Goal: Information Seeking & Learning: Learn about a topic

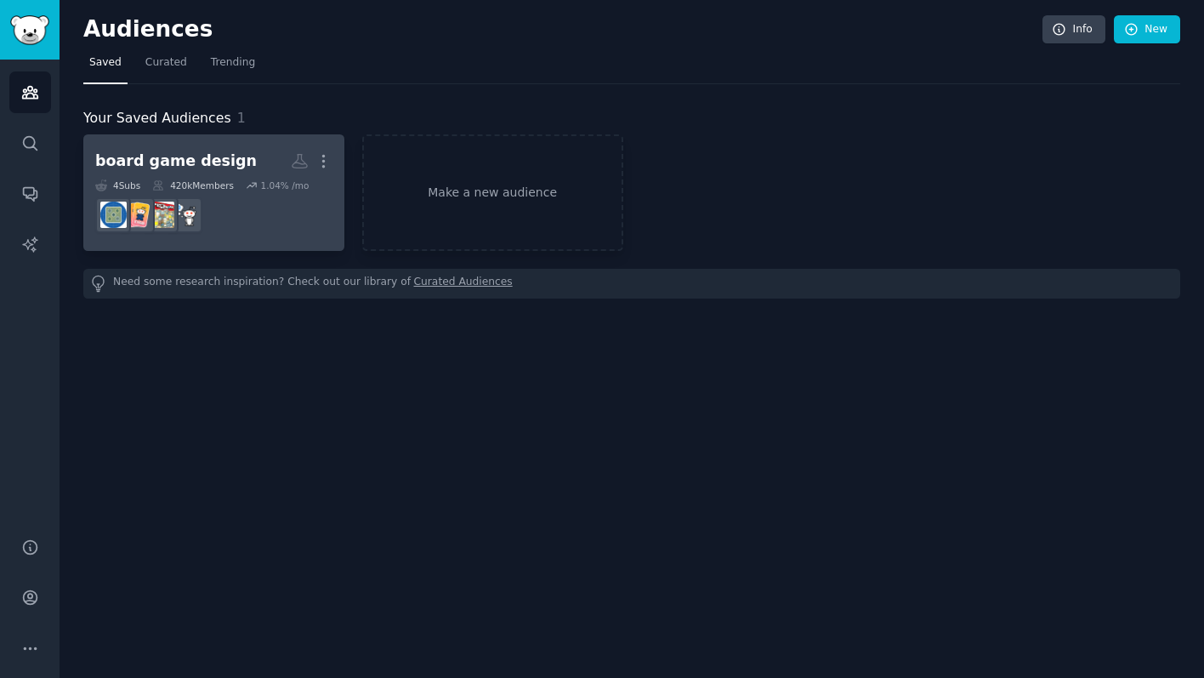
click at [298, 213] on dd at bounding box center [213, 215] width 237 height 48
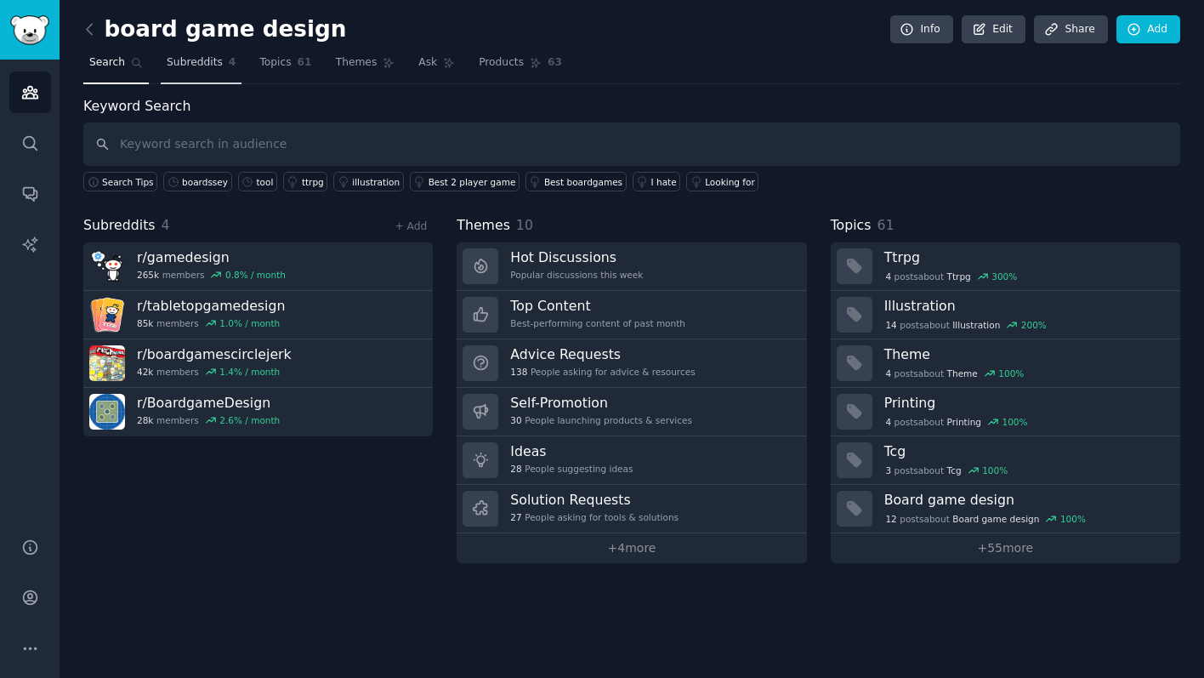
click at [202, 64] on span "Subreddits" at bounding box center [195, 62] width 56 height 15
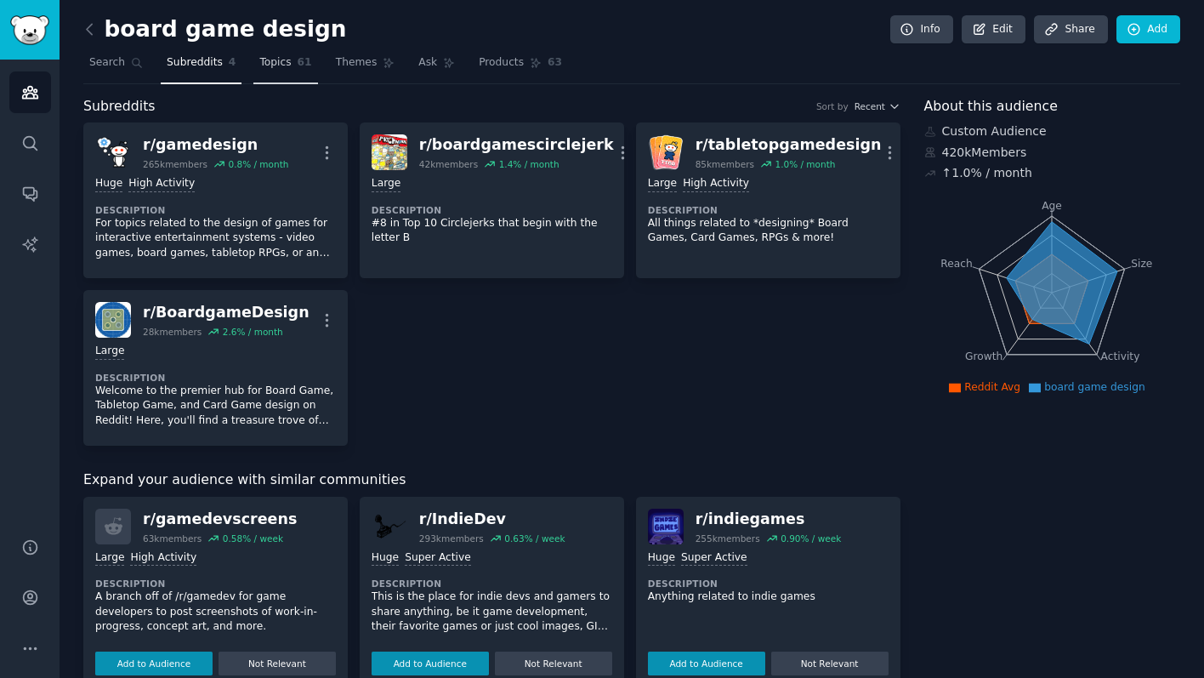
click at [267, 57] on span "Topics" at bounding box center [274, 62] width 31 height 15
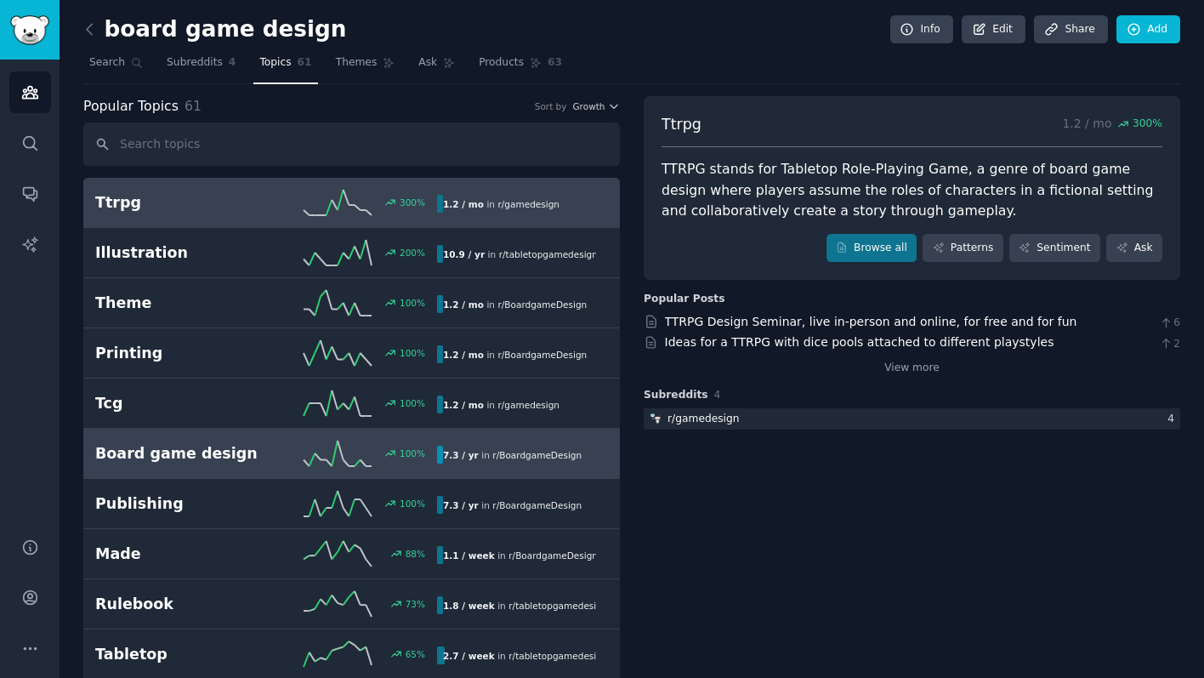
click at [266, 448] on div "100 %" at bounding box center [351, 453] width 171 height 26
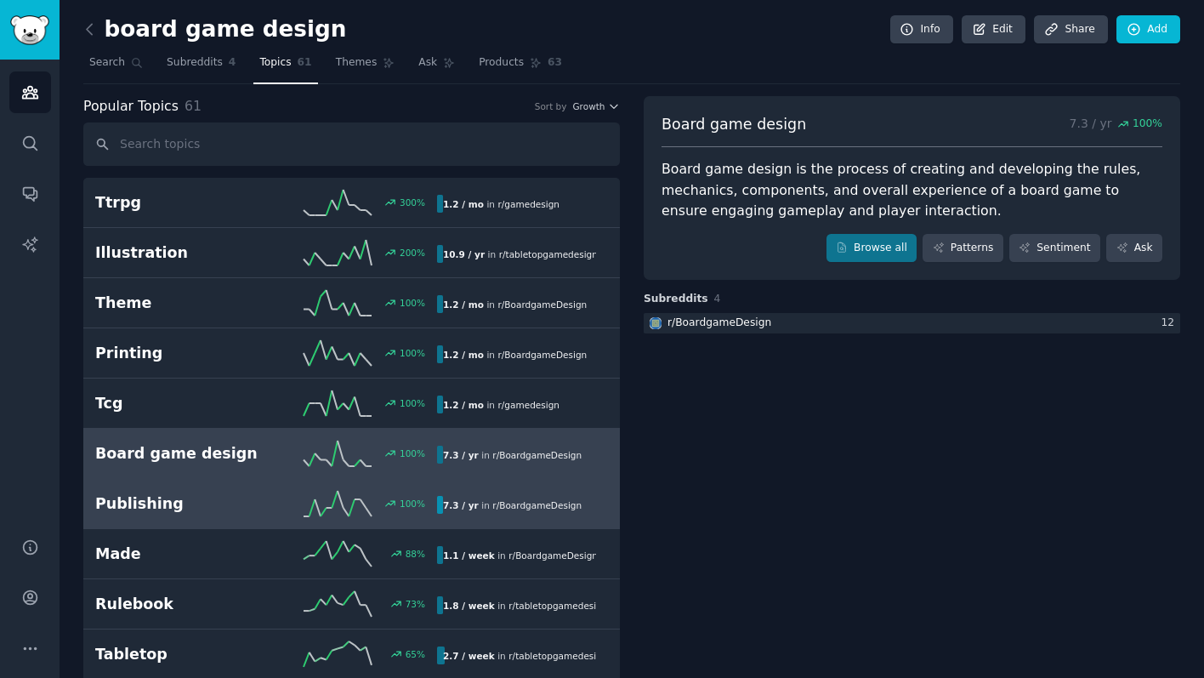
click at [247, 489] on link "Publishing 100 % 7.3 / yr in r/ BoardgameDesign" at bounding box center [351, 504] width 536 height 50
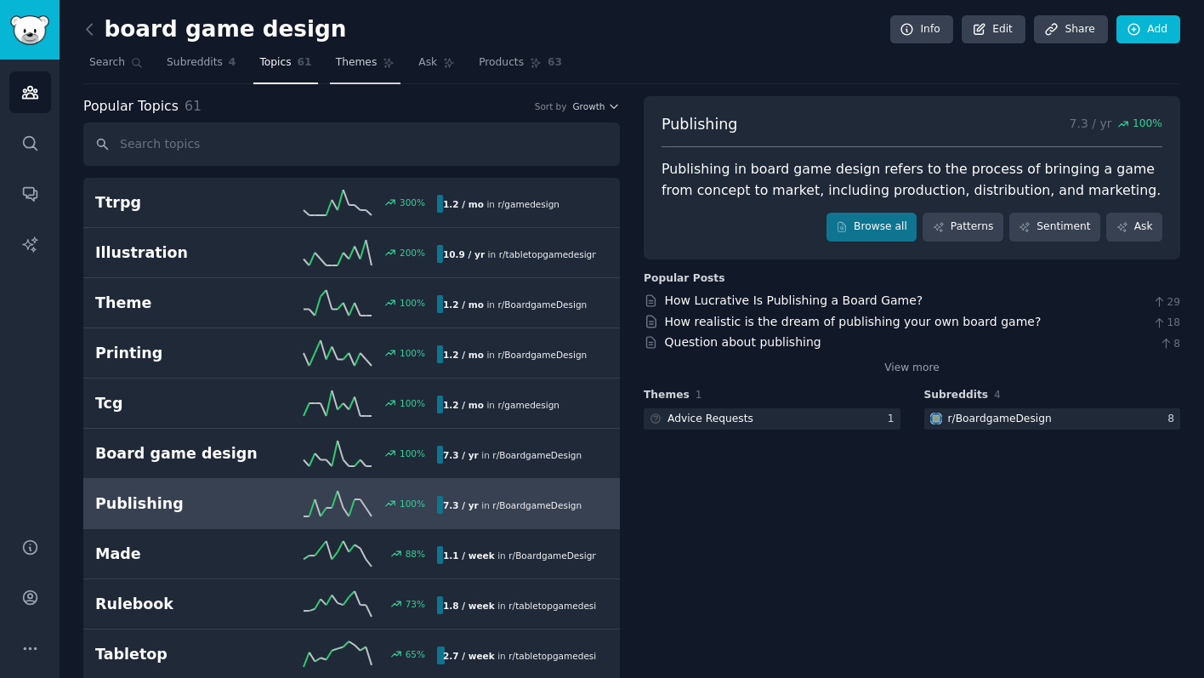
click at [367, 58] on span "Themes" at bounding box center [357, 62] width 42 height 15
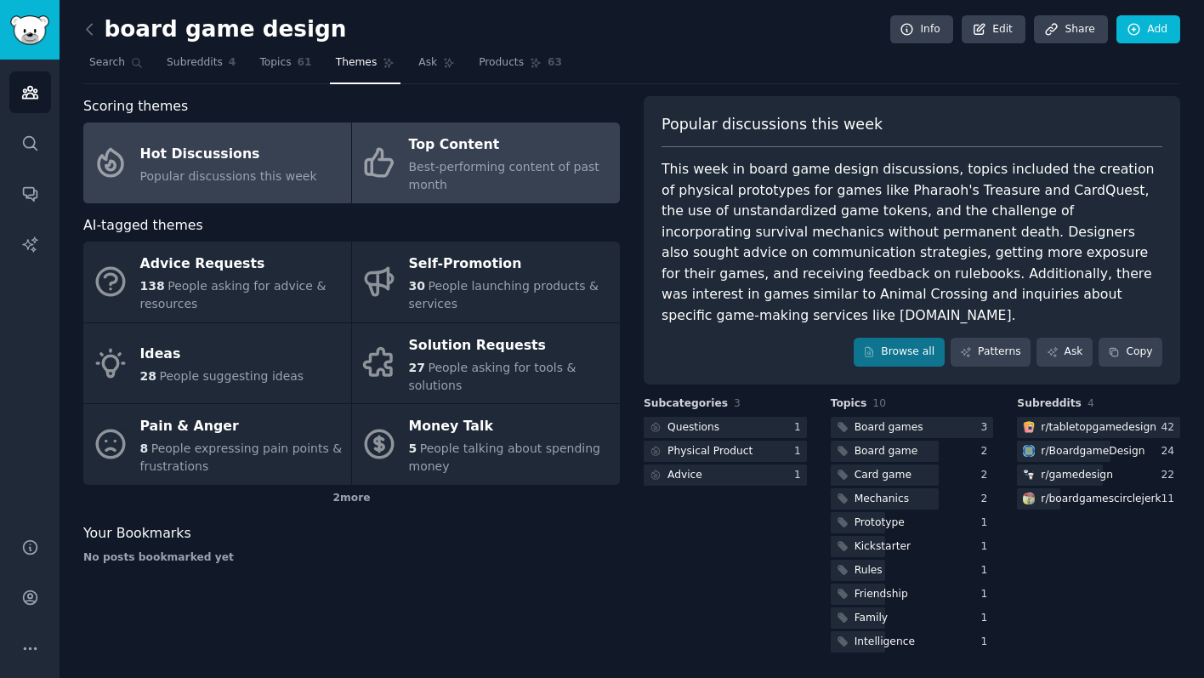
click at [573, 189] on div "Best-performing content of past month" at bounding box center [510, 176] width 202 height 36
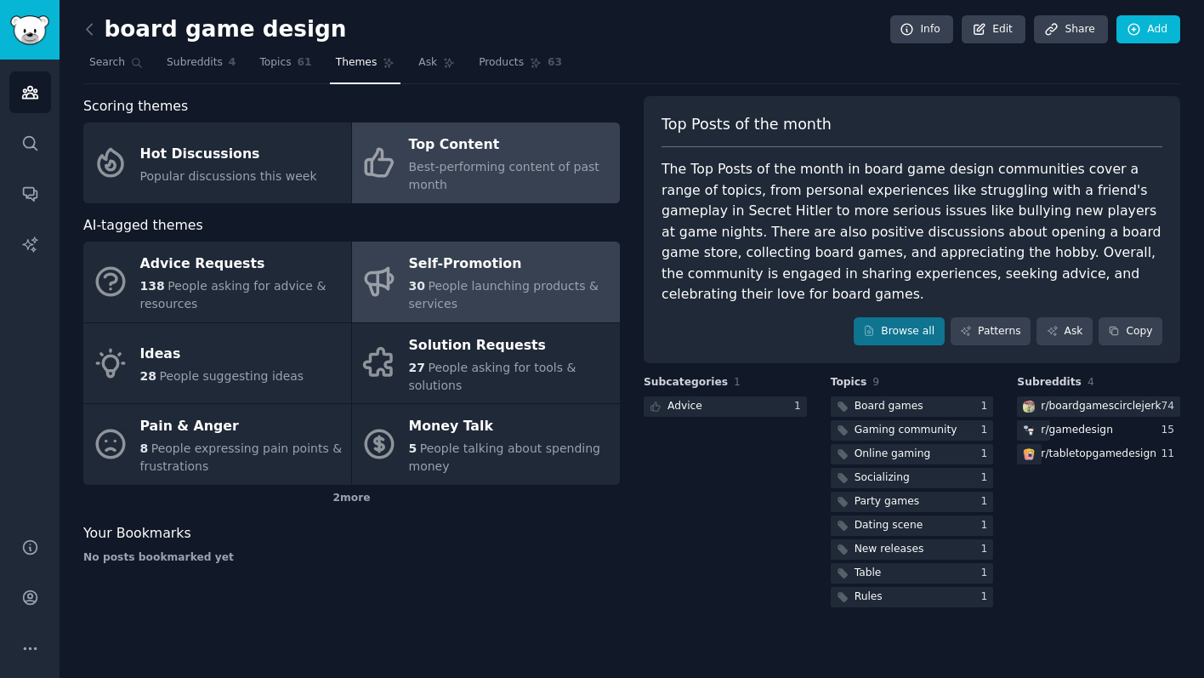
click at [578, 277] on div "30 People launching products & services" at bounding box center [510, 295] width 202 height 36
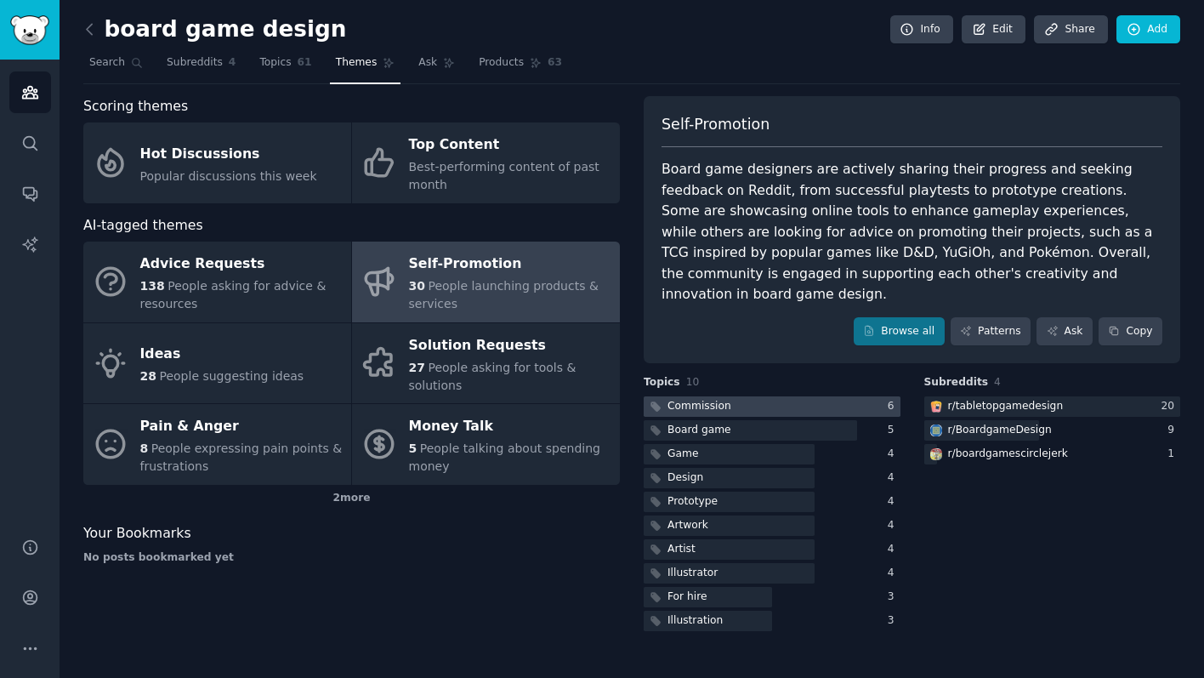
click at [801, 396] on div at bounding box center [772, 406] width 257 height 21
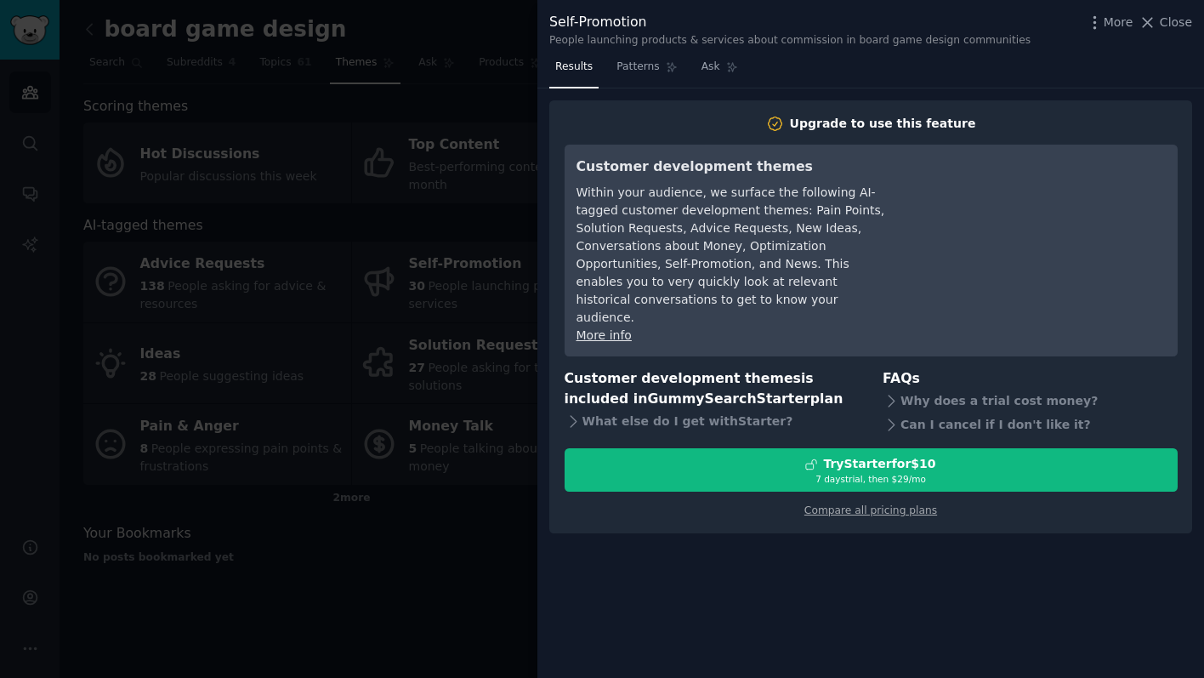
click at [399, 614] on div at bounding box center [602, 339] width 1204 height 678
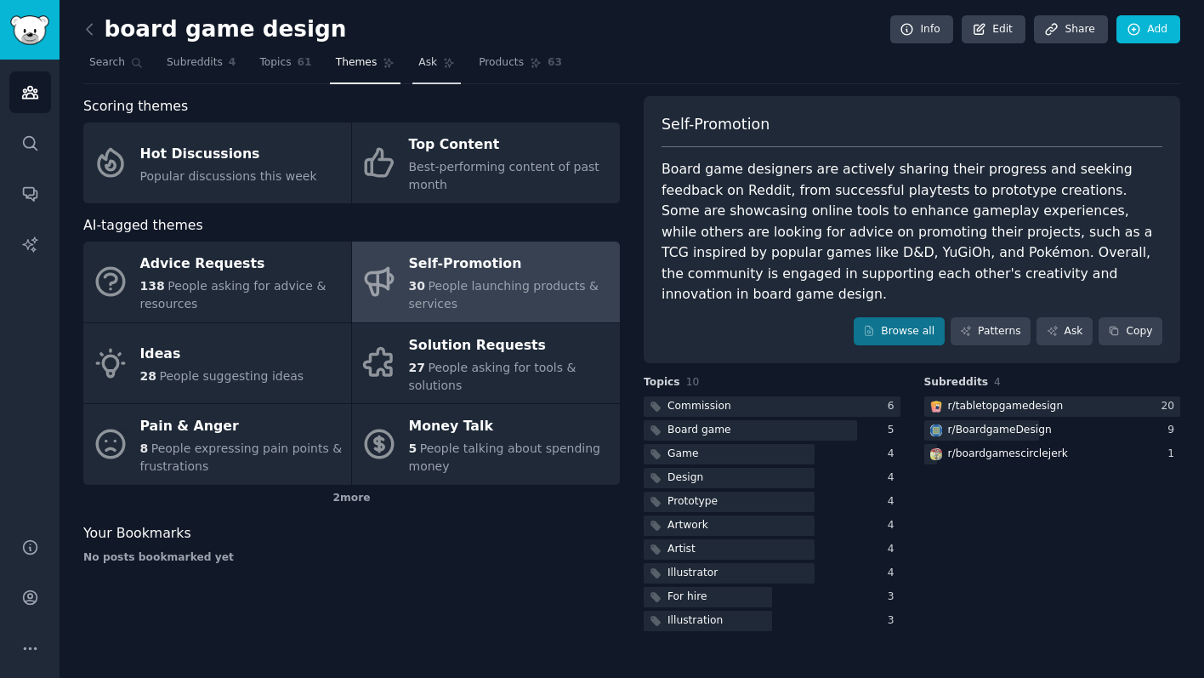
click at [426, 62] on span "Ask" at bounding box center [427, 62] width 19 height 15
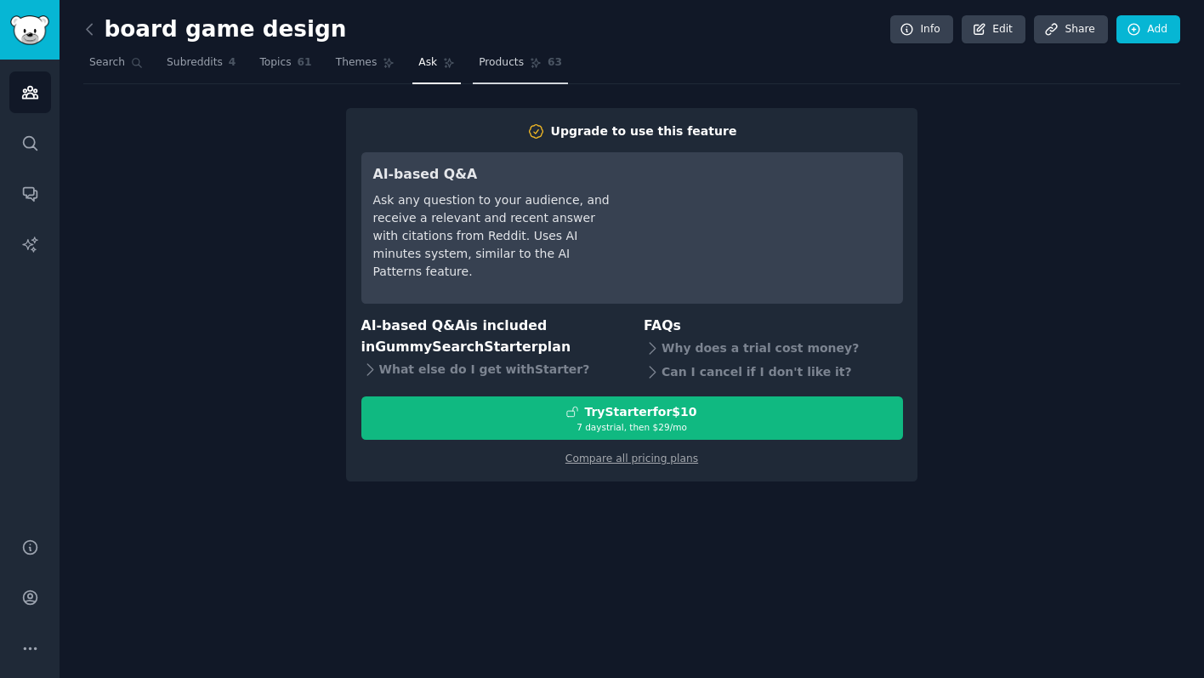
click at [512, 67] on span "Products" at bounding box center [501, 62] width 45 height 15
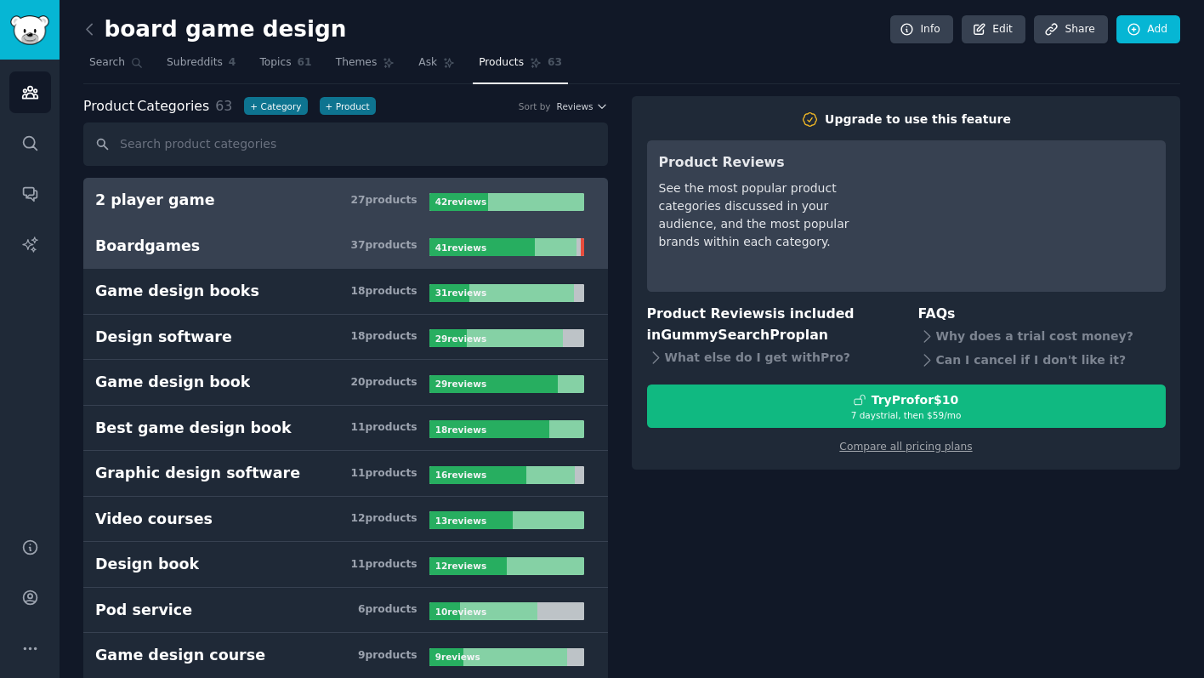
click at [354, 246] on div "37 product s" at bounding box center [383, 245] width 66 height 15
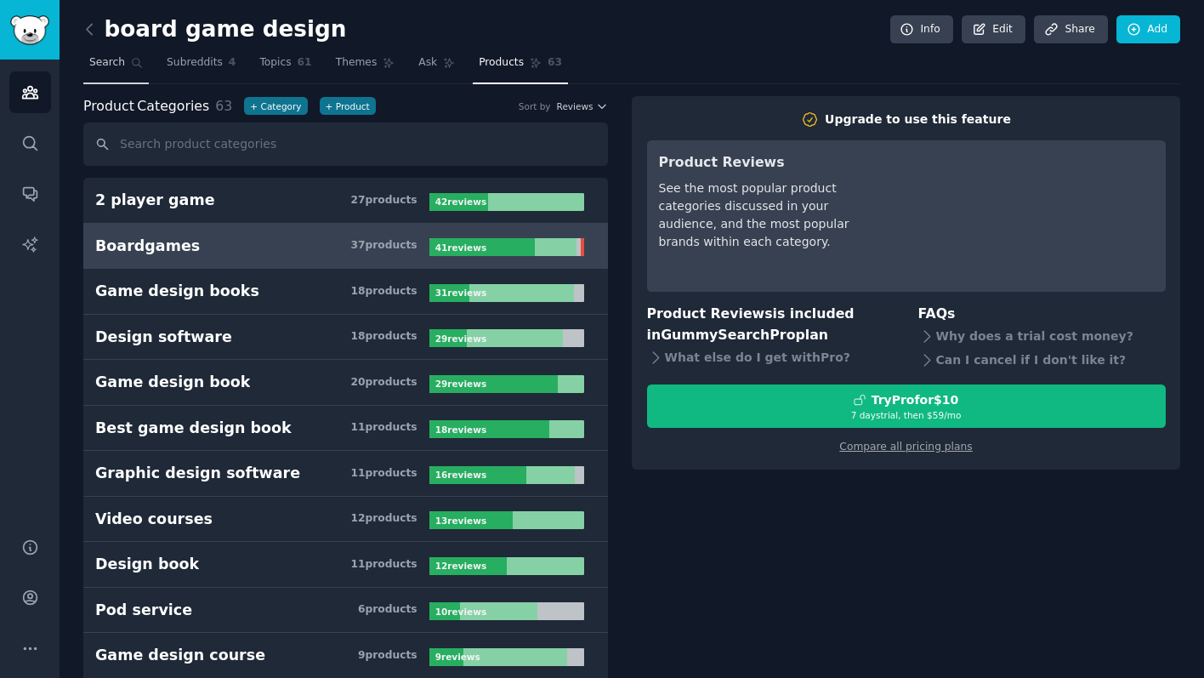
click at [122, 65] on span "Search" at bounding box center [107, 62] width 36 height 15
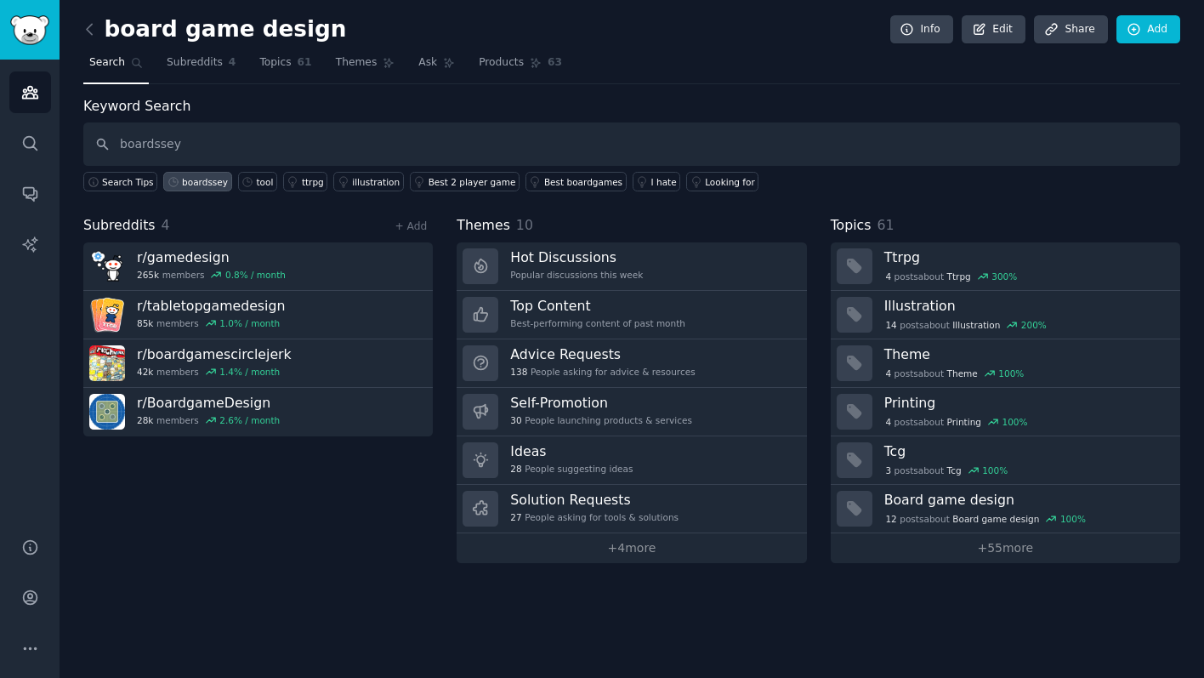
type input "boardssey"
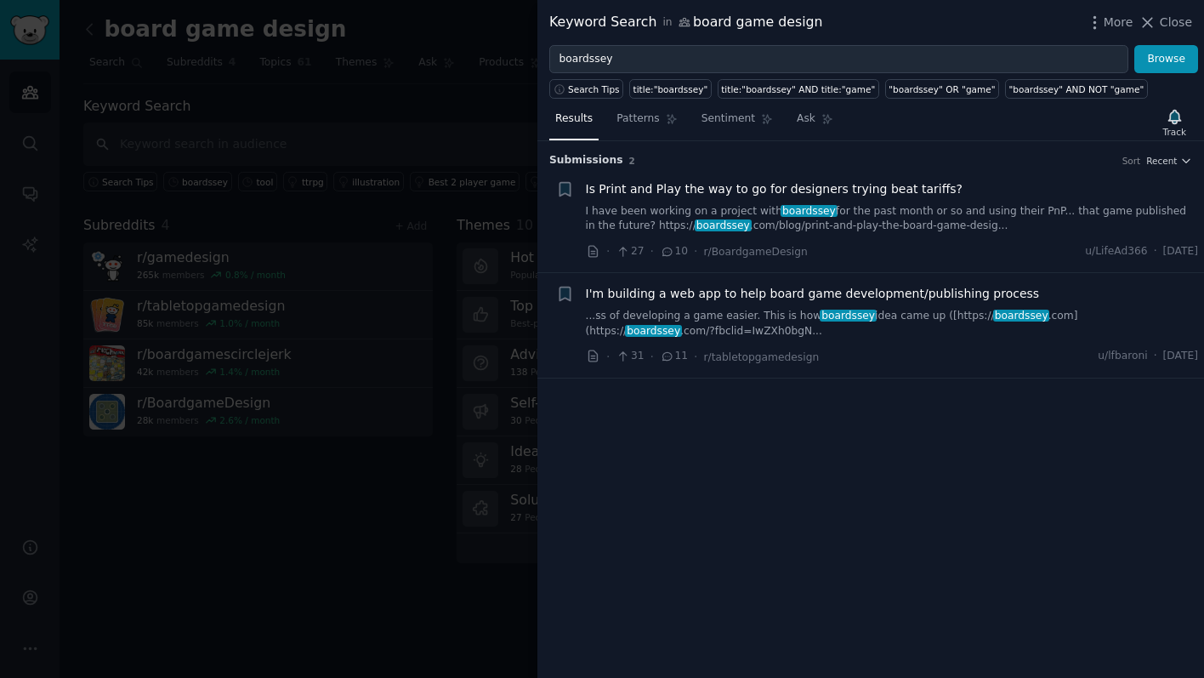
click at [664, 252] on icon at bounding box center [667, 252] width 15 height 12
click at [890, 242] on div "· 27 · 10 · r/BoardgameDesign u/LifeAd366 · [DATE]" at bounding box center [892, 251] width 613 height 18
click at [907, 205] on link "I have been working on a project with [PERSON_NAME] for the past month or so an…" at bounding box center [892, 219] width 613 height 30
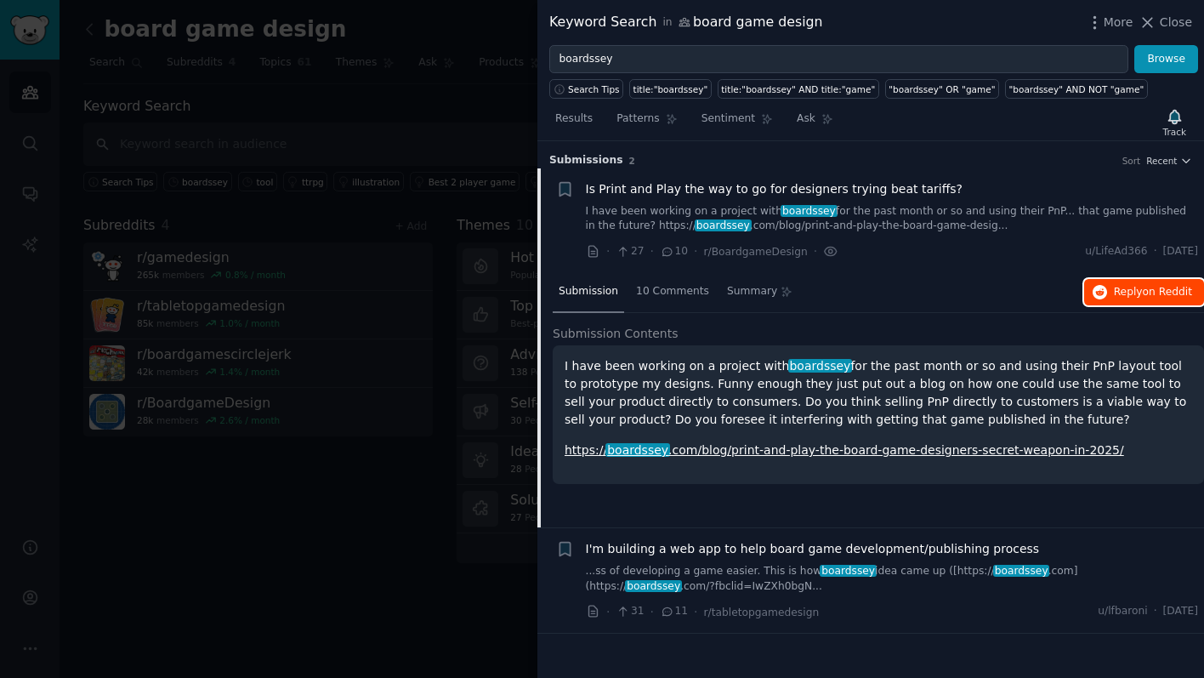
click at [1094, 303] on button "Reply on Reddit" at bounding box center [1144, 292] width 120 height 27
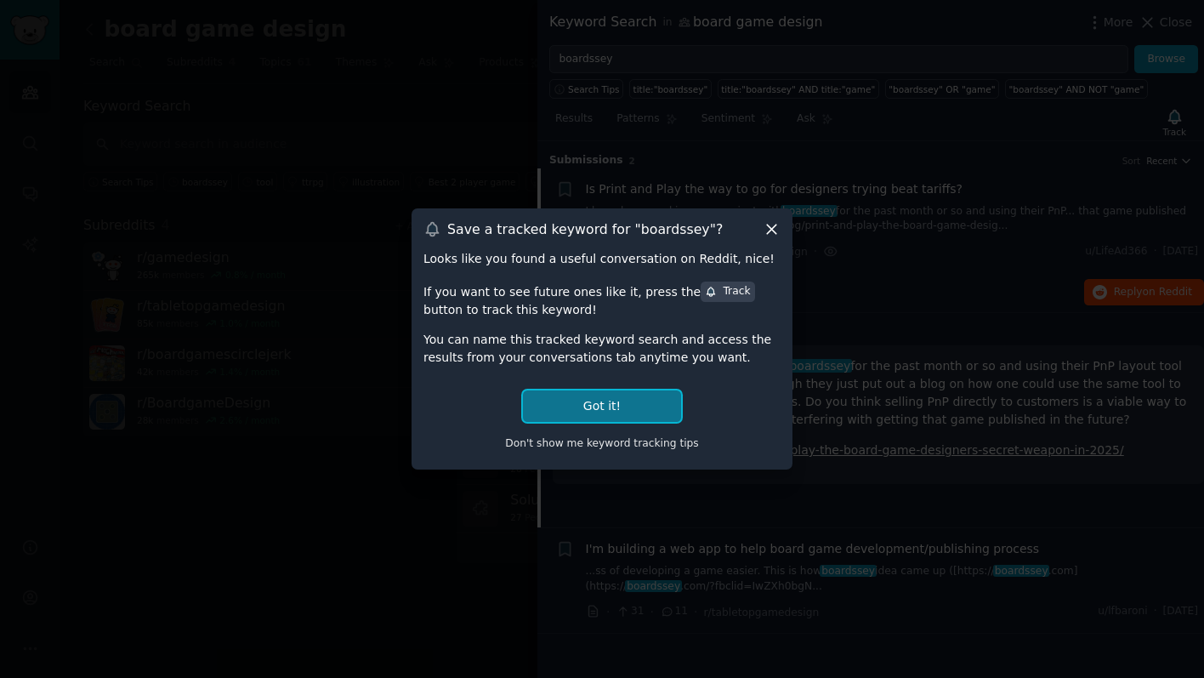
click at [605, 416] on button "Got it!" at bounding box center [602, 405] width 158 height 31
